Goal: Task Accomplishment & Management: Manage account settings

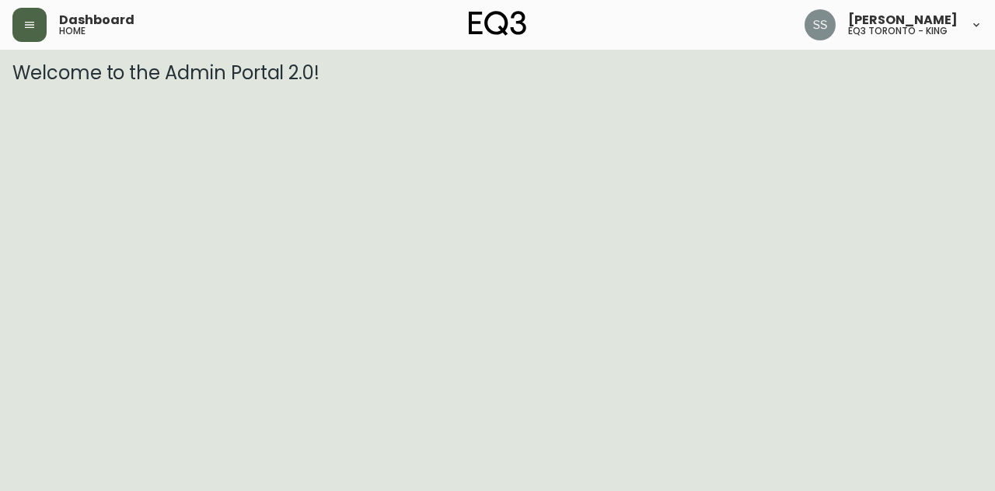
click at [30, 16] on button "button" at bounding box center [29, 25] width 34 height 34
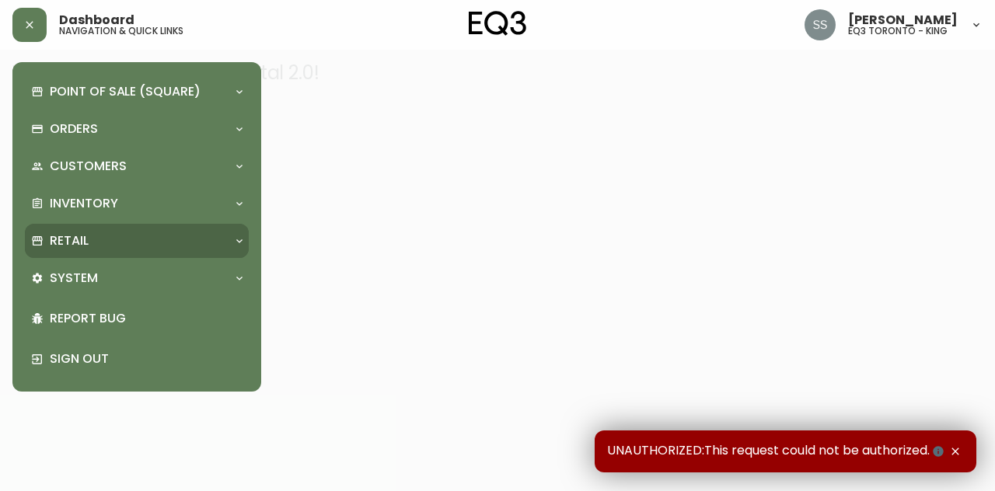
click at [144, 233] on div "Retail" at bounding box center [129, 240] width 196 height 17
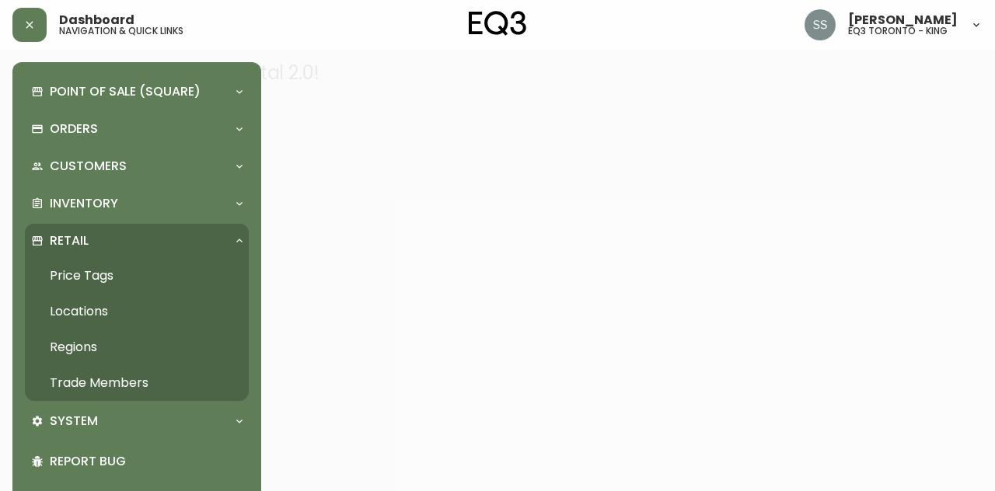
click at [117, 375] on link "Trade Members" at bounding box center [137, 383] width 224 height 36
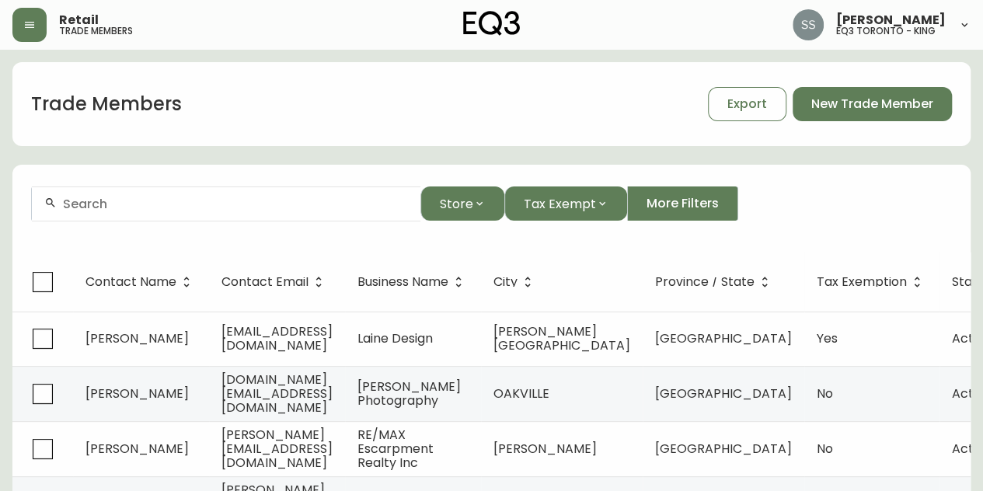
click at [345, 208] on input "text" at bounding box center [235, 204] width 345 height 15
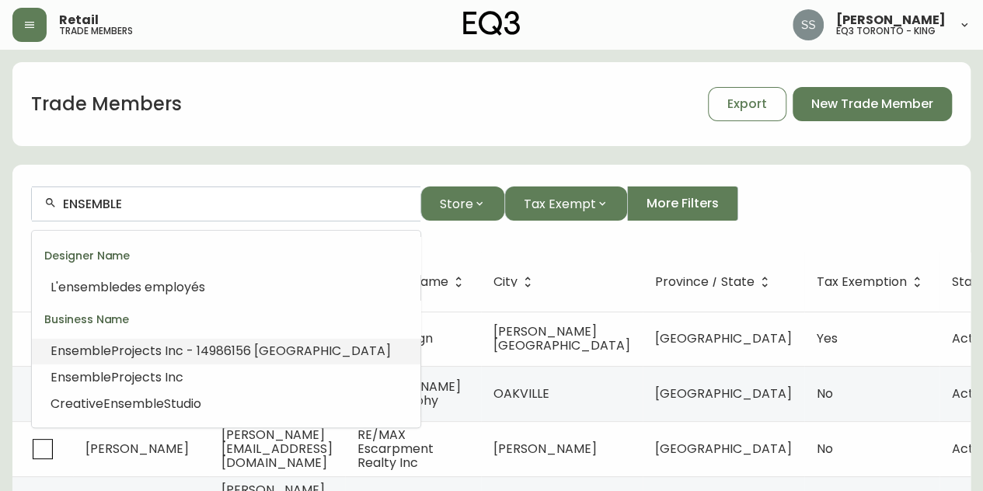
click at [278, 347] on span "Projects Inc - 14986156 [GEOGRAPHIC_DATA]" at bounding box center [251, 351] width 280 height 18
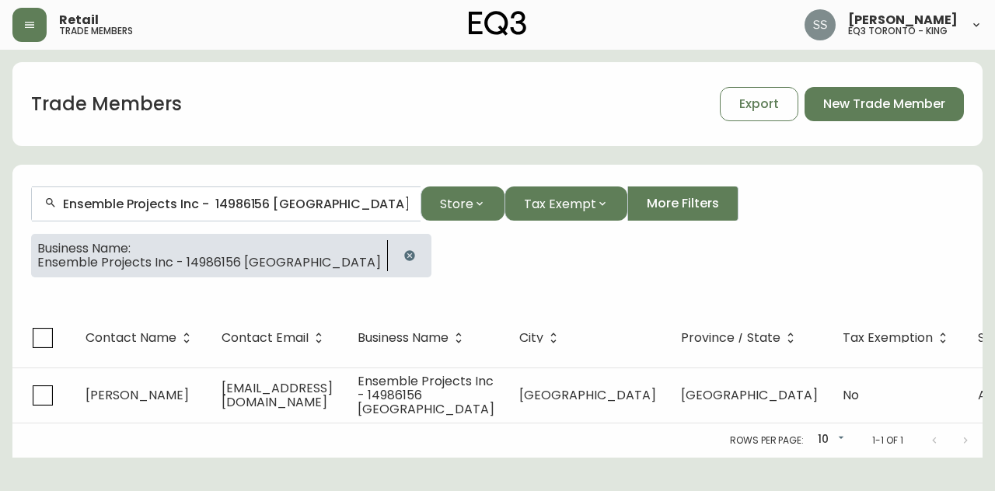
type input "Ensemble Projects Inc - 14986156 [GEOGRAPHIC_DATA]"
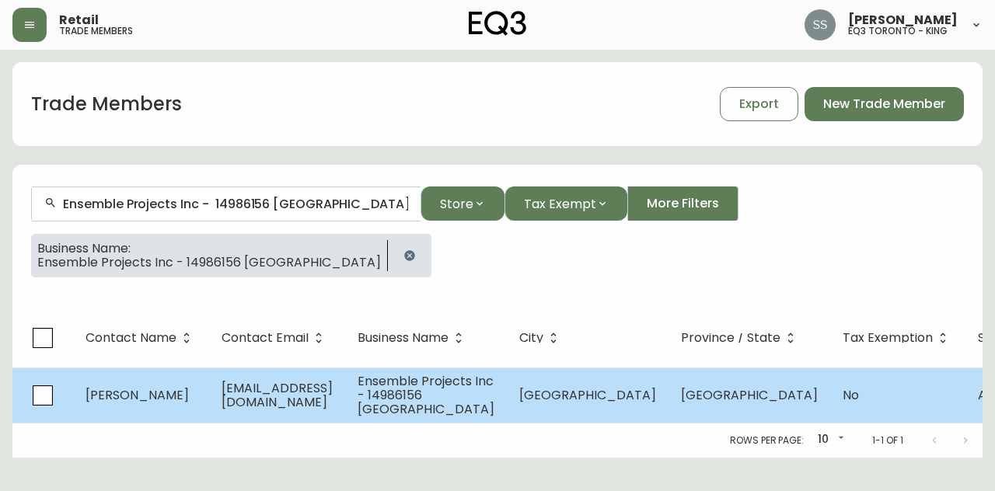
click at [333, 386] on span "[EMAIL_ADDRESS][DOMAIN_NAME]" at bounding box center [277, 395] width 111 height 32
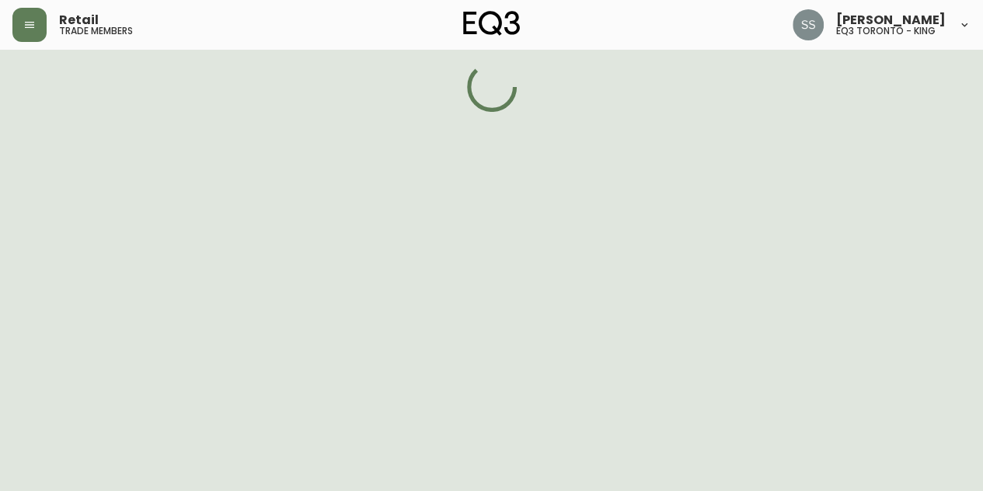
select select "ON"
select select "CA"
select select "CA_EN"
select select "Outreach from a Trade Rep"
select select "Interior Designer"
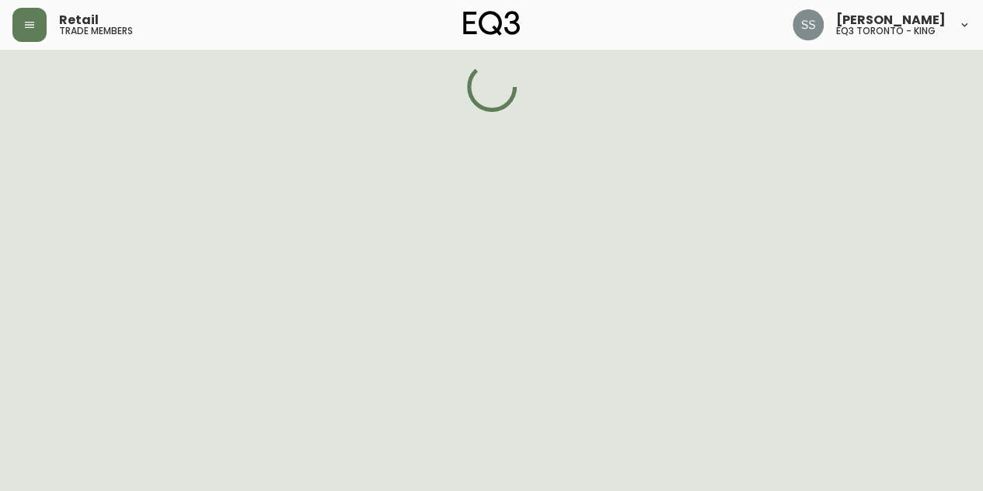
select select "false"
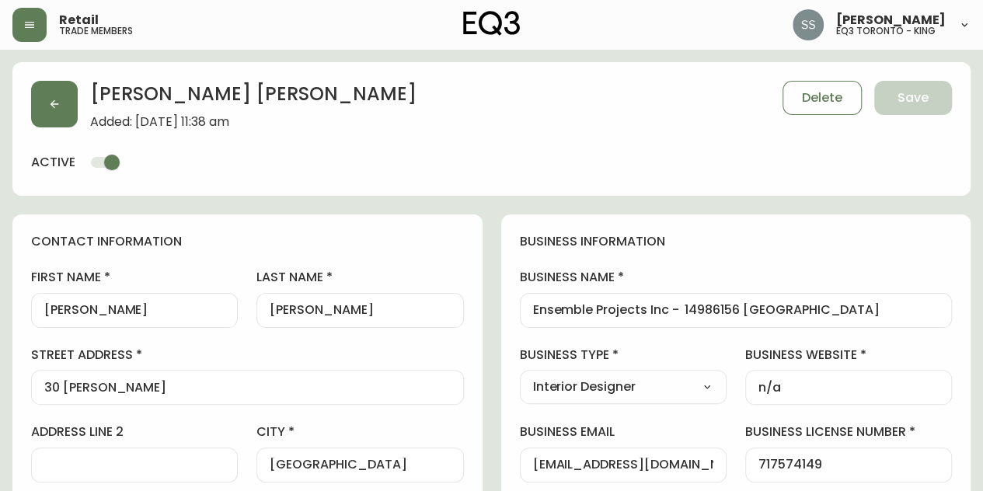
type input "EQ3 [GEOGRAPHIC_DATA] - [PERSON_NAME]"
select select "cjw10z96s008u6gs0ccm7hd19"
click at [45, 108] on button "button" at bounding box center [54, 104] width 47 height 47
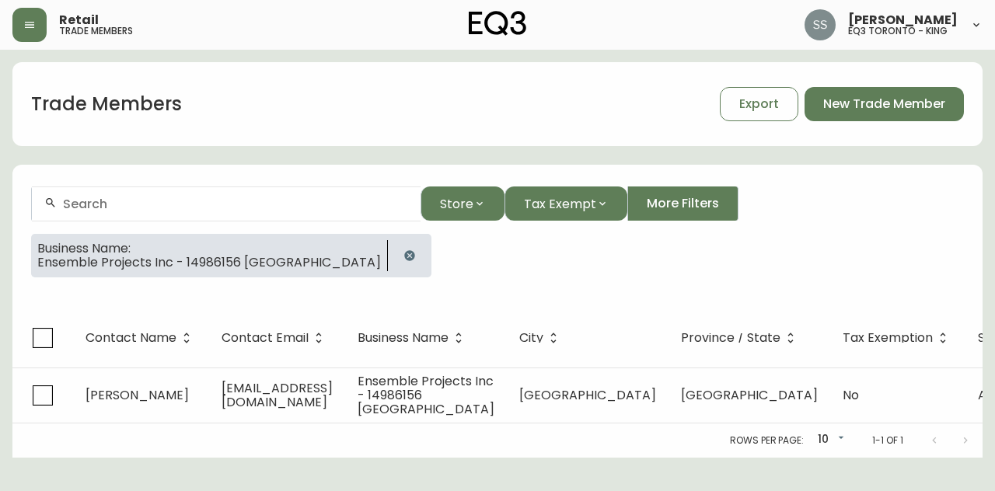
click at [403, 251] on icon "button" at bounding box center [409, 256] width 12 height 12
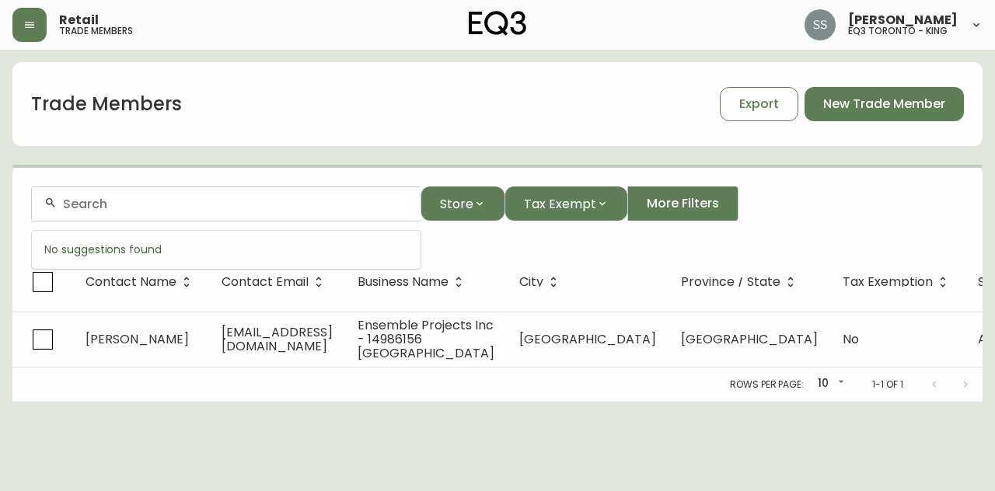
click at [261, 200] on input "text" at bounding box center [235, 204] width 345 height 15
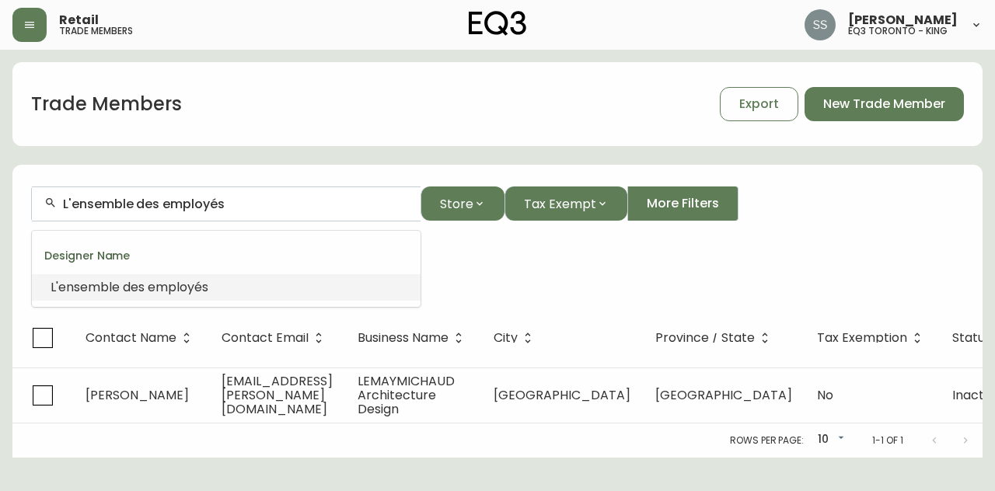
drag, startPoint x: 260, startPoint y: 203, endPoint x: 0, endPoint y: 190, distance: 260.7
click at [0, 190] on main "Trade Members Export New Trade Member L'ensemble des employés Store Tax Exempt …" at bounding box center [497, 254] width 995 height 408
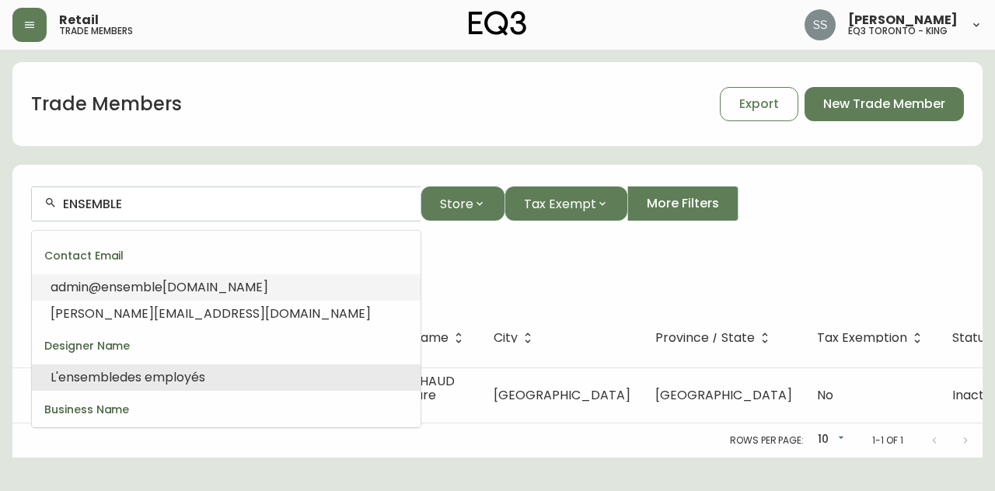
click at [202, 284] on span "[DOMAIN_NAME]" at bounding box center [215, 287] width 106 height 18
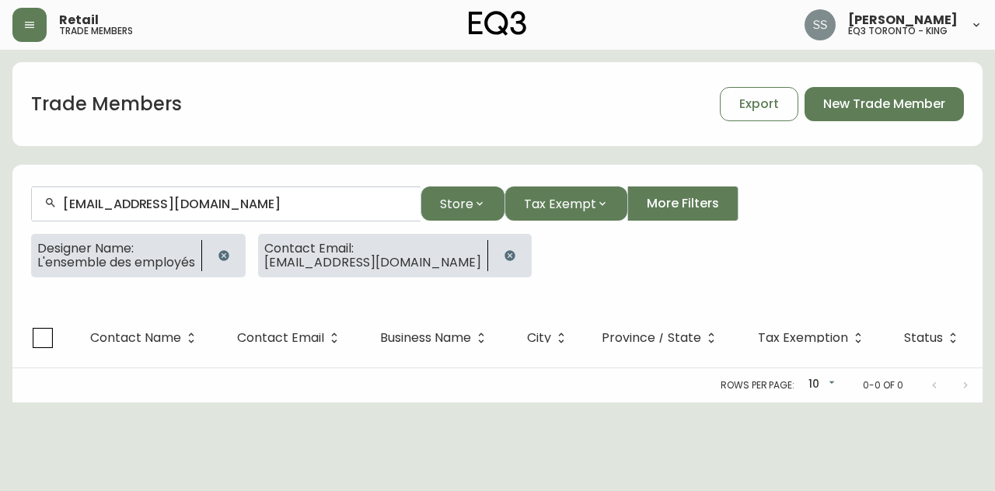
type input "[EMAIL_ADDRESS][DOMAIN_NAME]"
click at [227, 255] on icon "button" at bounding box center [223, 255] width 10 height 10
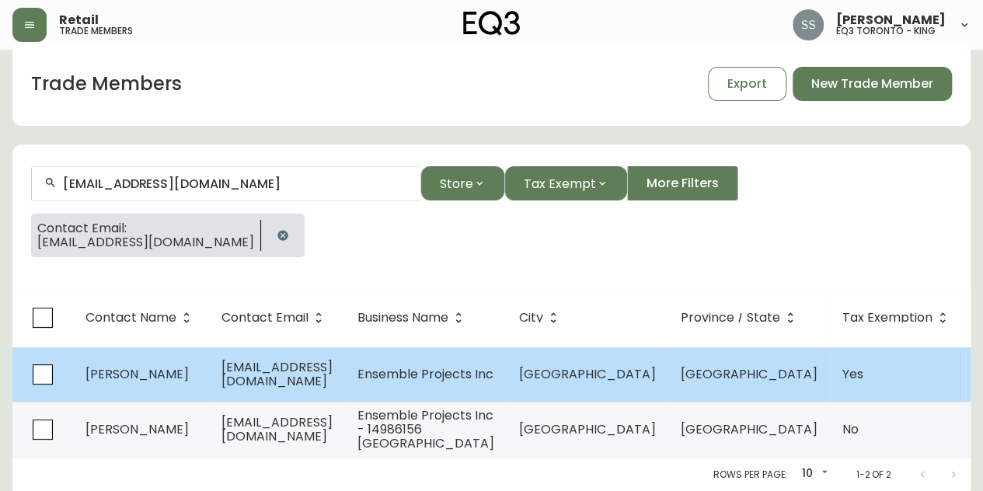
scroll to position [31, 0]
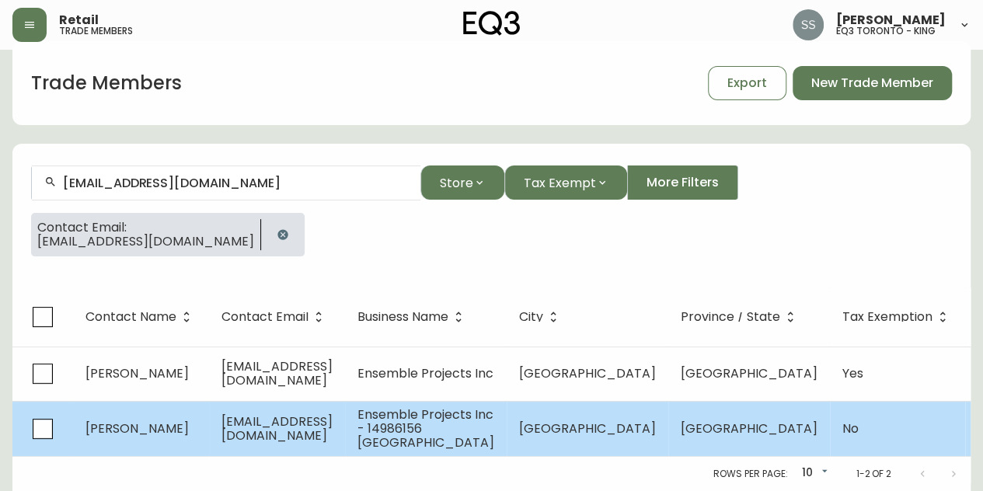
click at [345, 403] on td "[EMAIL_ADDRESS][DOMAIN_NAME]" at bounding box center [277, 428] width 136 height 55
select select "ON"
select select "CA"
select select "CA_EN"
select select "Outreach from a Trade Rep"
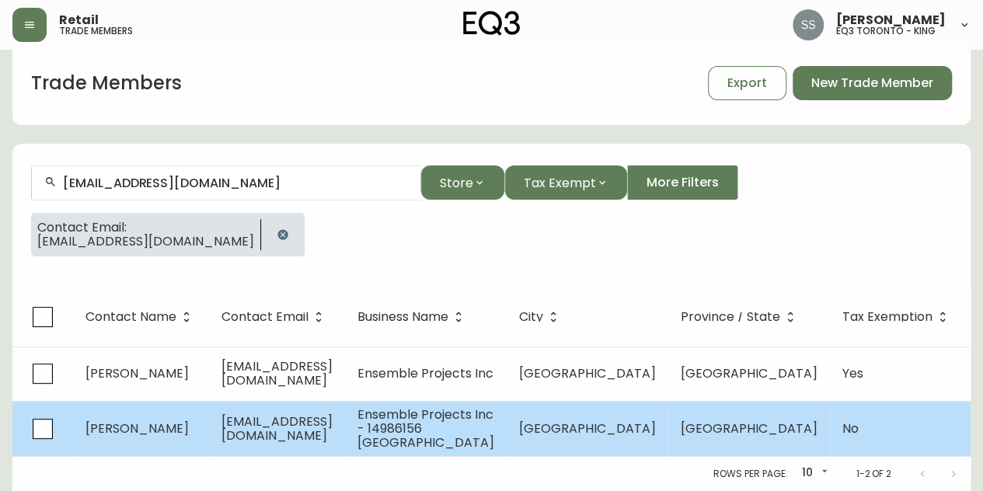
select select "Interior Designer"
select select "cjw10z96s008u6gs0ccm7hd19"
select select "false"
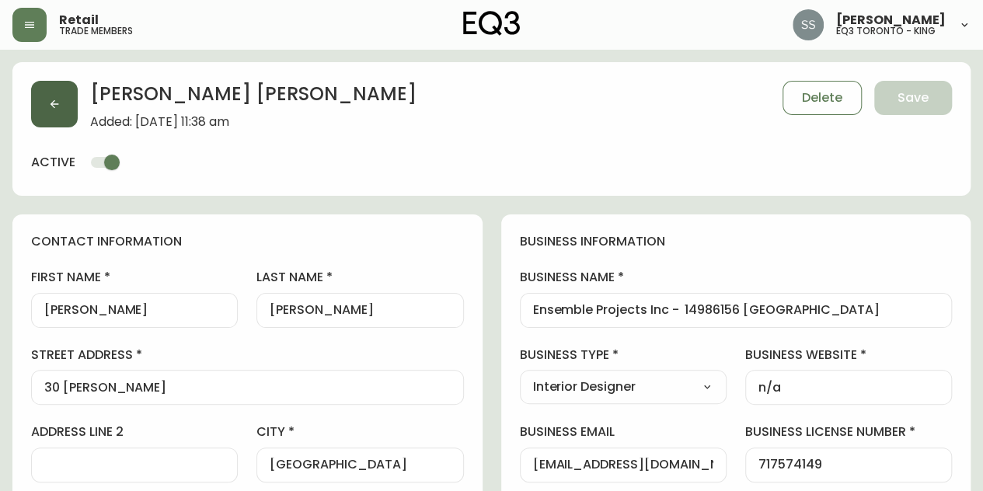
click at [58, 108] on icon "button" at bounding box center [54, 104] width 12 height 12
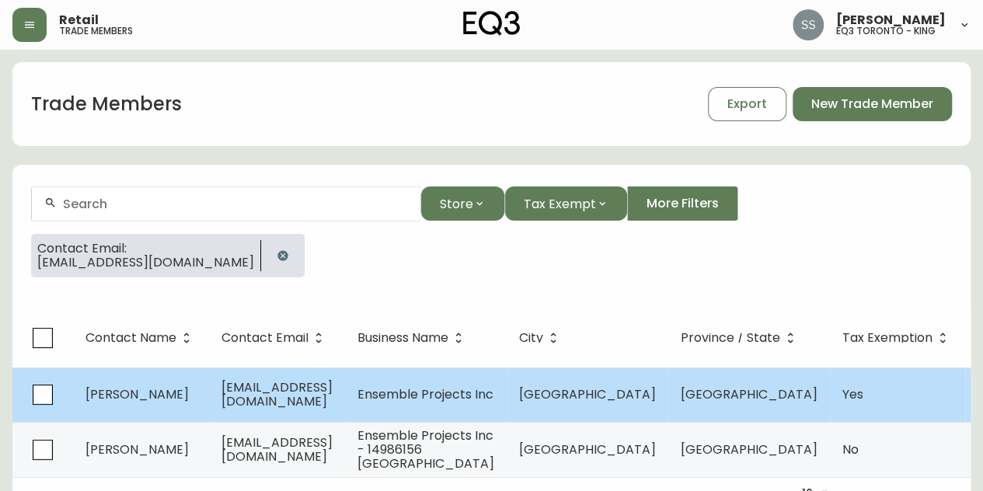
click at [333, 391] on span "[EMAIL_ADDRESS][DOMAIN_NAME]" at bounding box center [277, 395] width 111 height 32
select select "ON"
select select "CA"
select select "CA_EN"
select select "Social Media"
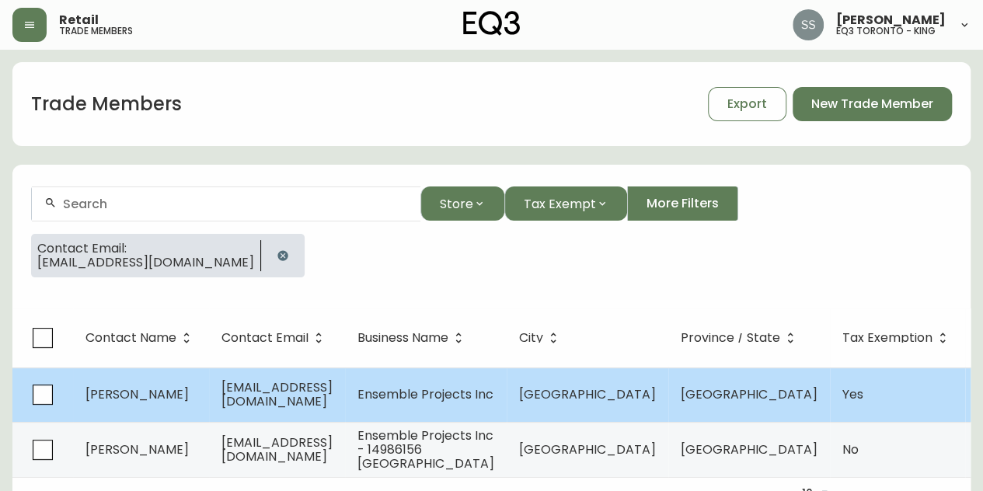
select select "Interior Designer"
select select "true"
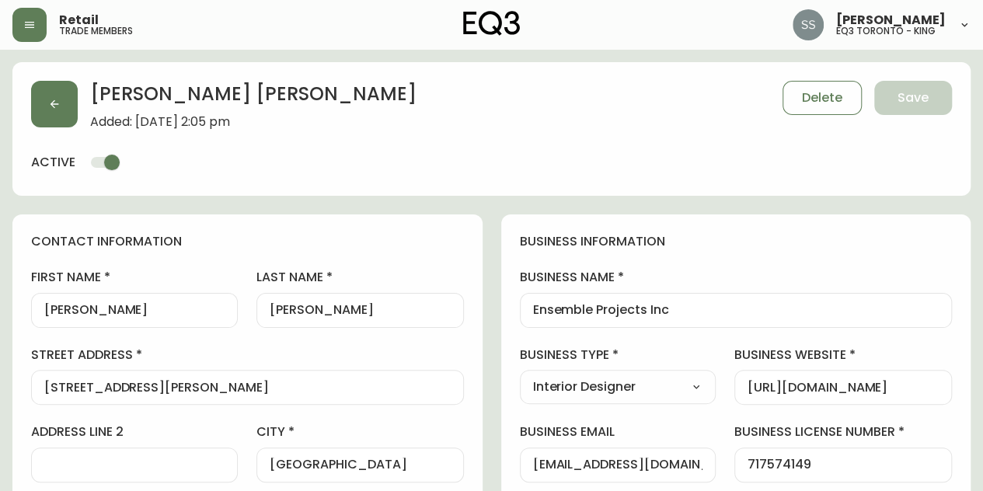
type input "EQ3 [GEOGRAPHIC_DATA]"
select select "cjw10z96p001r6gs00juufhhe"
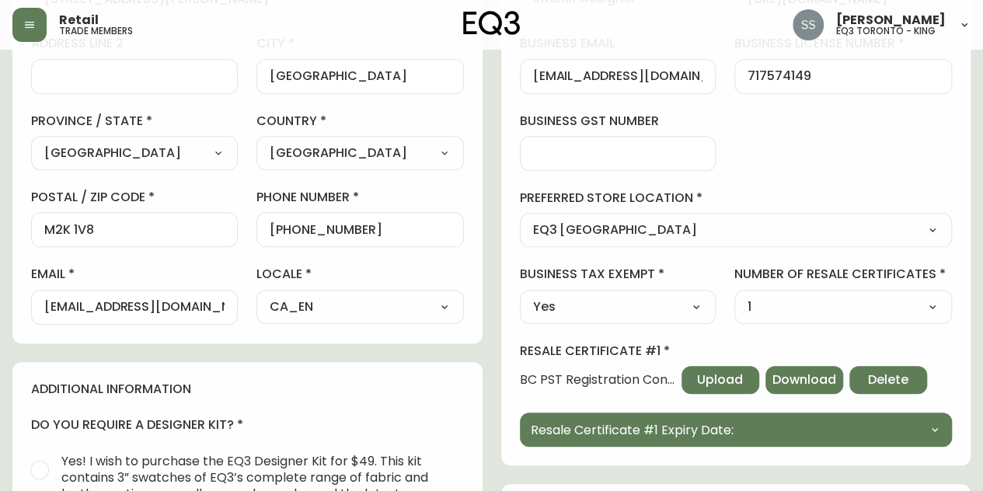
click at [606, 375] on span "BC PST Registration Confirmation - [DATE]_clza5qcna1tke0118qmsdfb5g.pdf" at bounding box center [597, 380] width 155 height 14
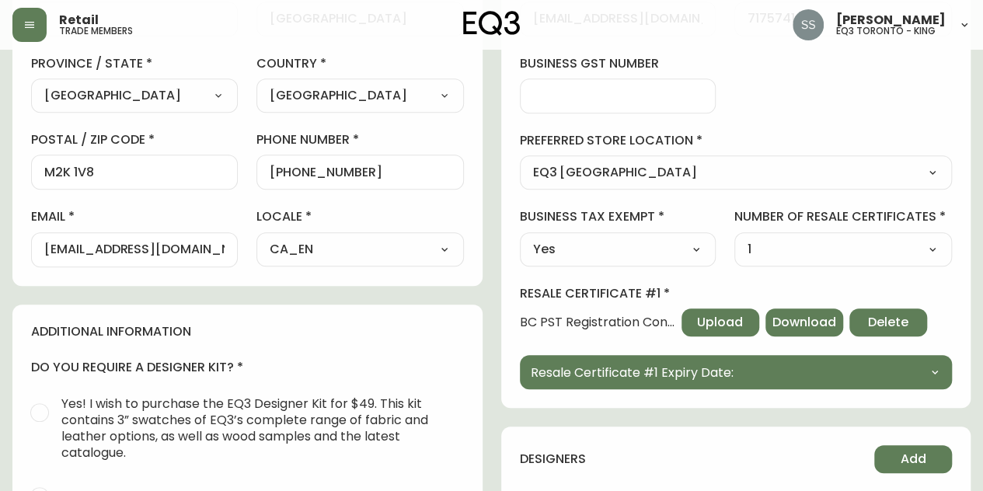
scroll to position [544, 0]
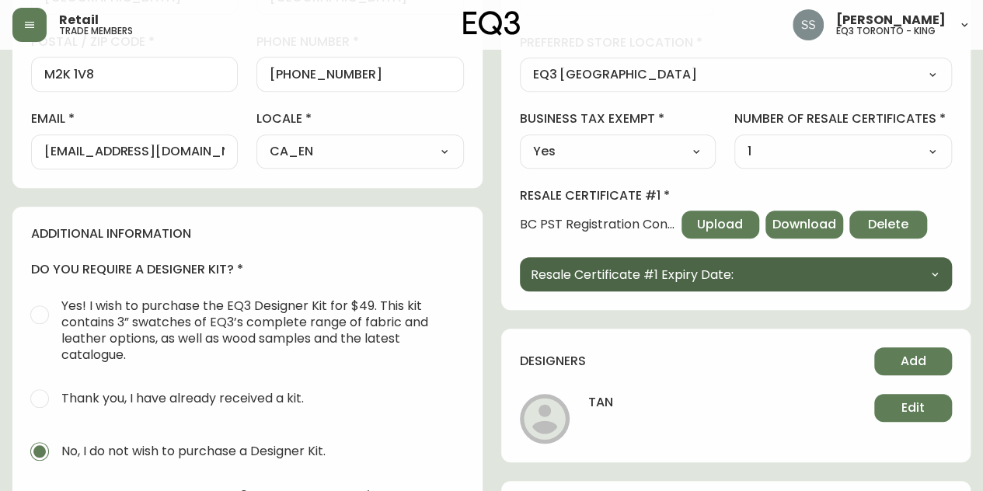
click at [690, 265] on span "Resale Certificate #1 Expiry Date:" at bounding box center [632, 274] width 203 height 19
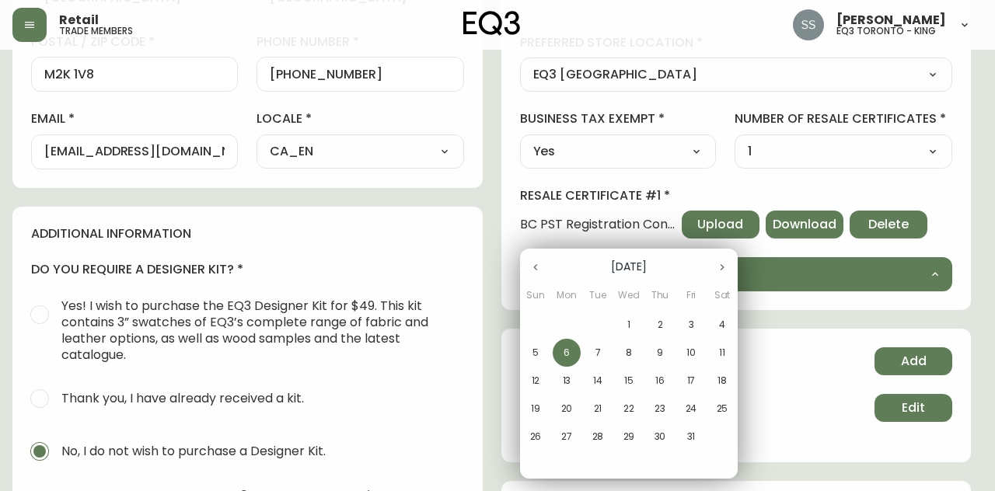
click at [763, 266] on div at bounding box center [497, 245] width 995 height 491
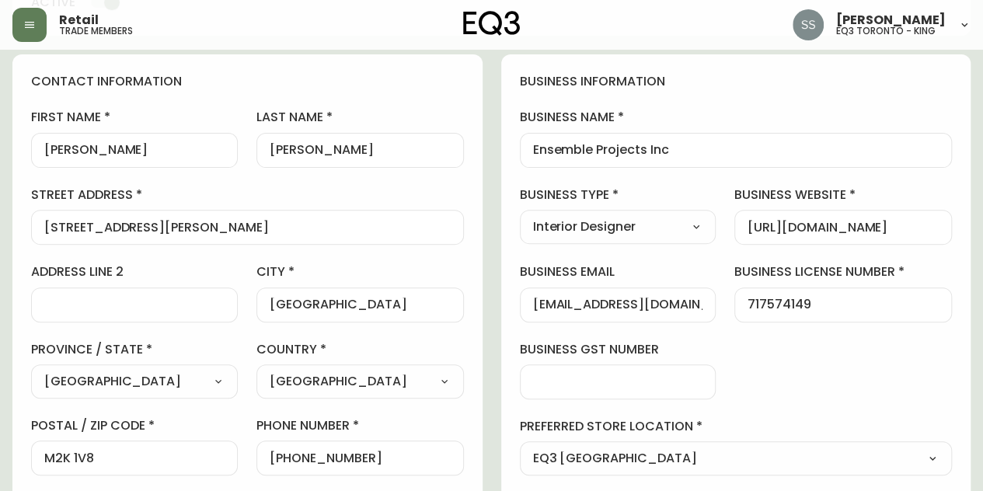
scroll to position [389, 0]
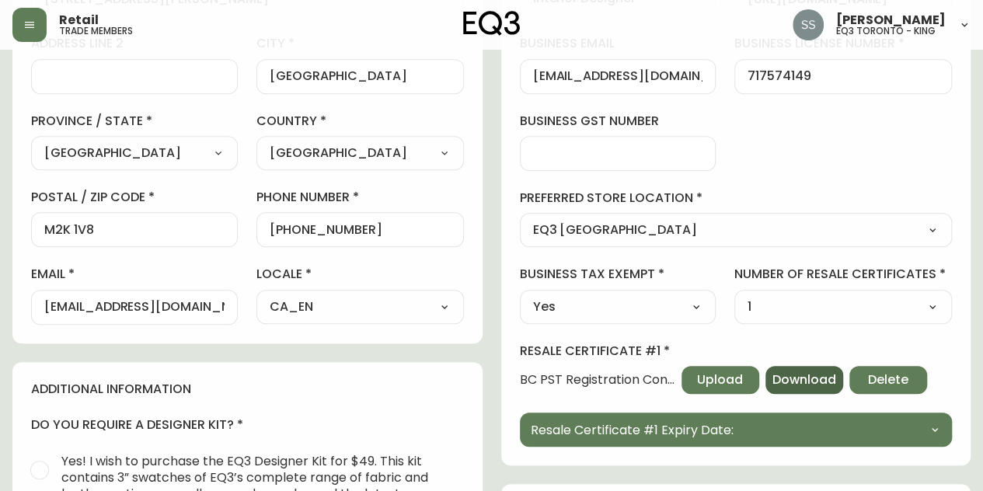
click at [808, 372] on span "Download" at bounding box center [805, 380] width 64 height 17
